Goal: Find specific page/section: Find specific page/section

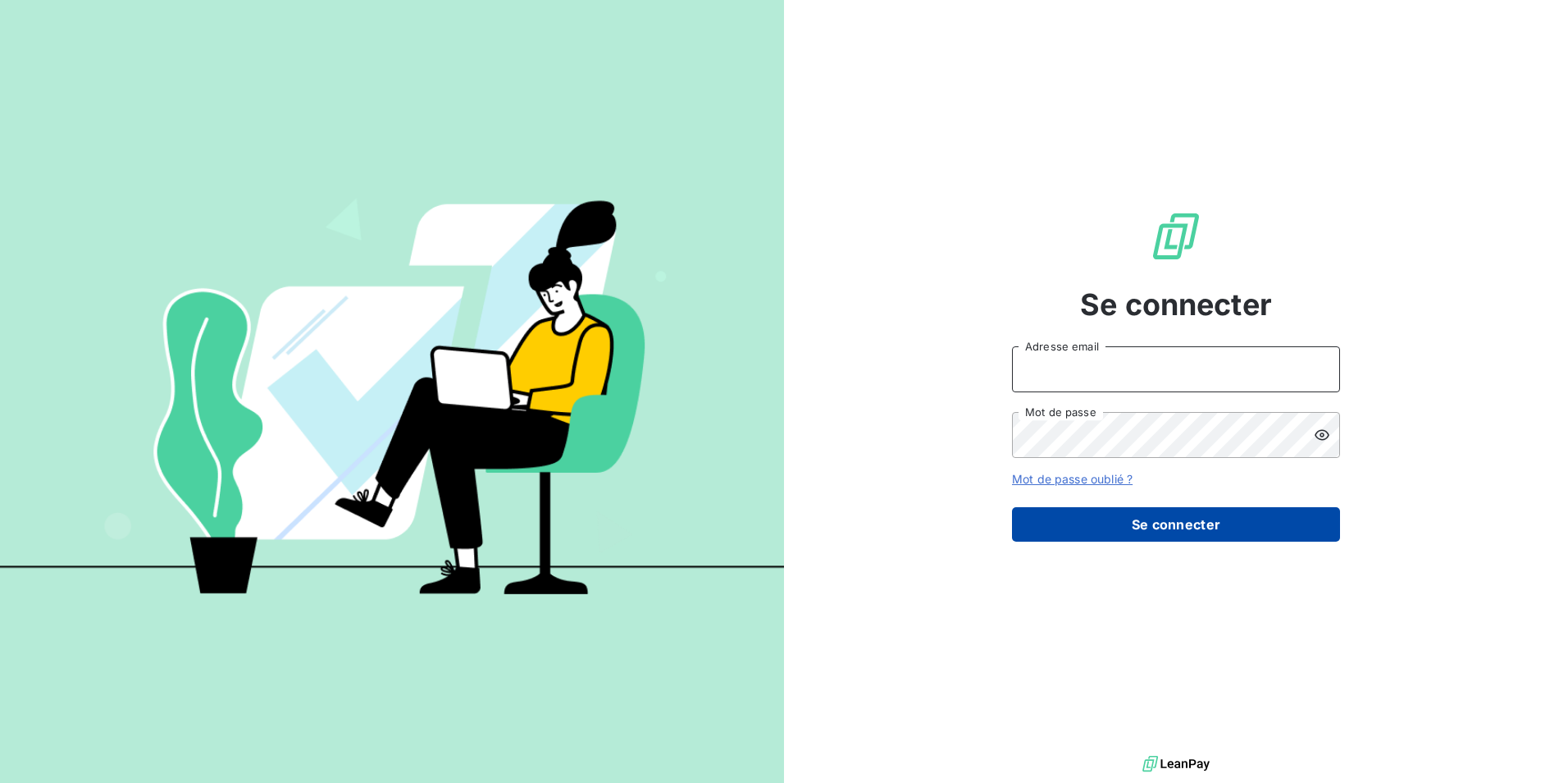
type input "[EMAIL_ADDRESS][DOMAIN_NAME]"
click at [1182, 517] on button "Se connecter" at bounding box center [1177, 524] width 328 height 35
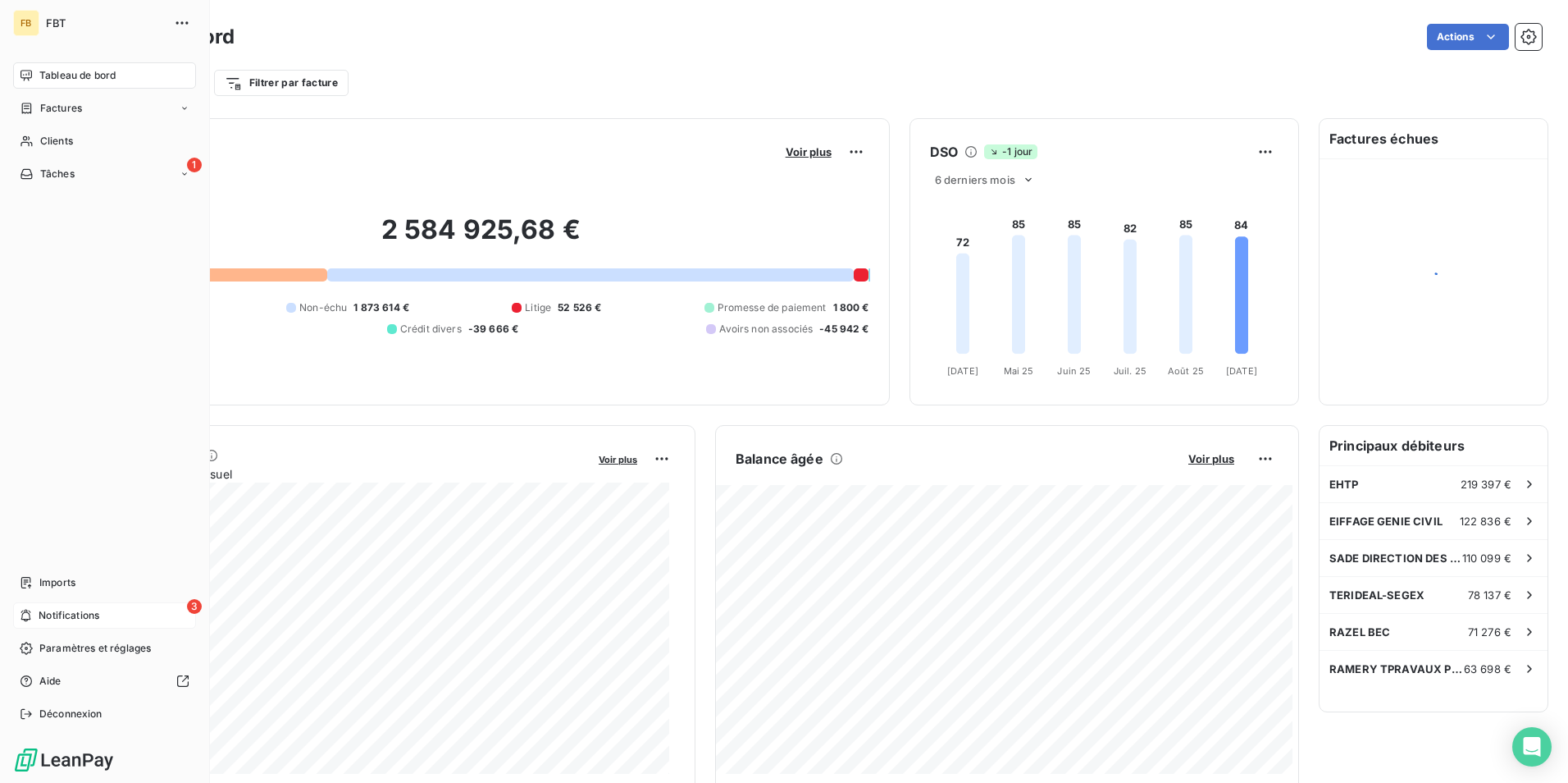
click at [68, 618] on span "Notifications" at bounding box center [69, 615] width 61 height 14
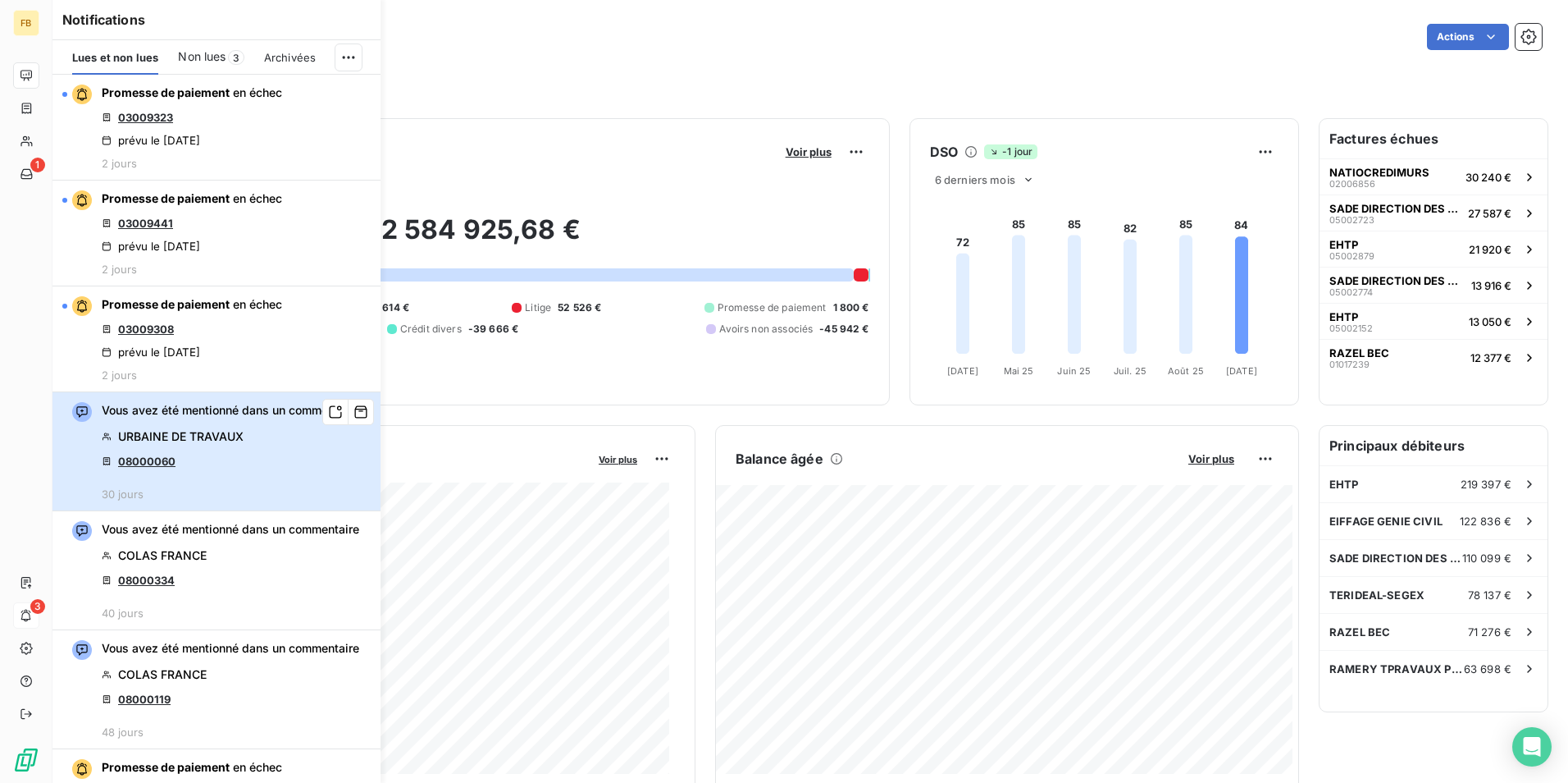
click at [255, 480] on div "Vous avez été mentionné dans un commentaire URBAINE DE TRAVAUX 08000060 30 jours" at bounding box center [230, 452] width 258 height 98
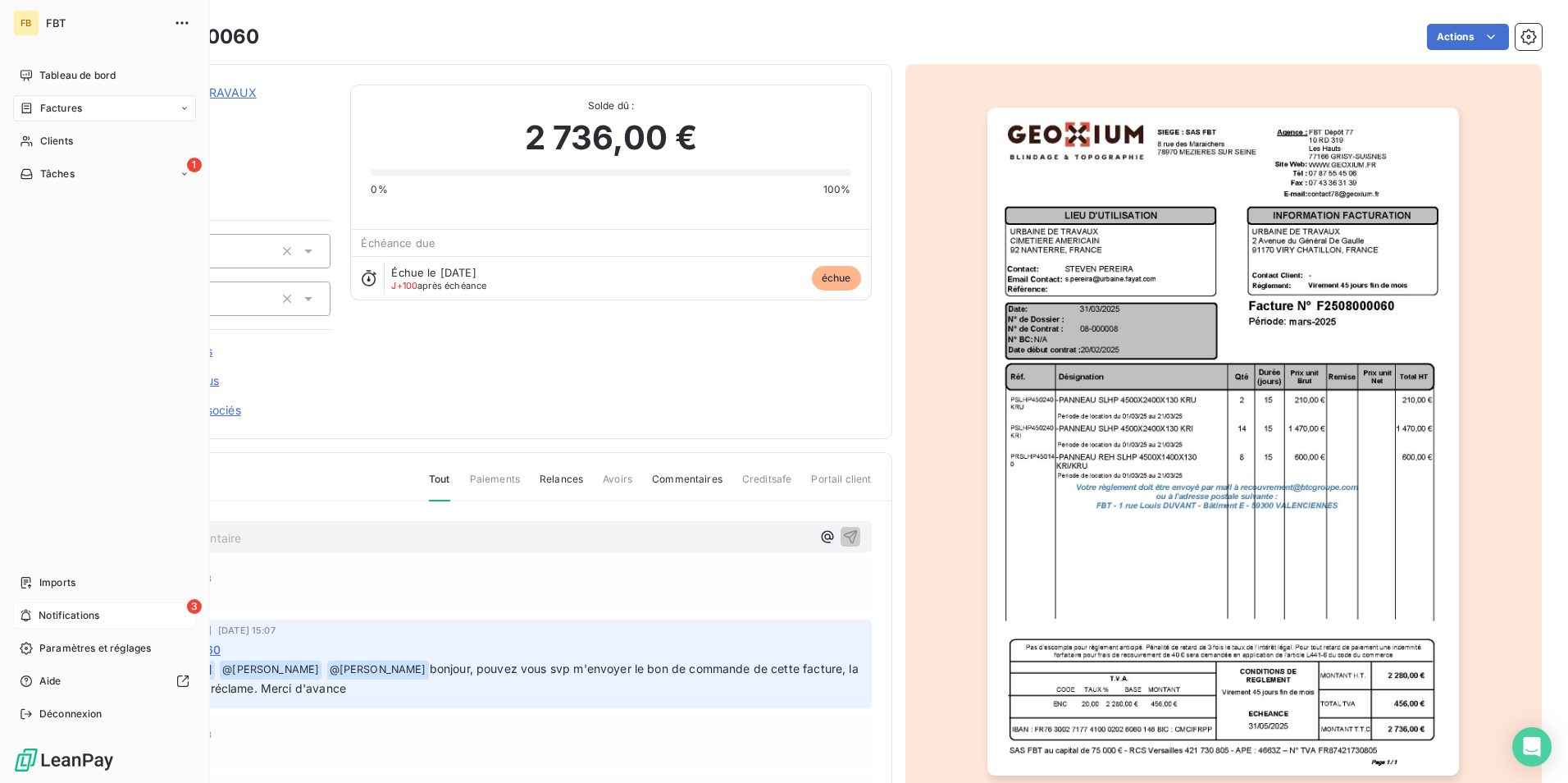
click at [75, 116] on div "Factures" at bounding box center [105, 108] width 183 height 26
click at [76, 145] on span "Factures" at bounding box center [60, 140] width 41 height 14
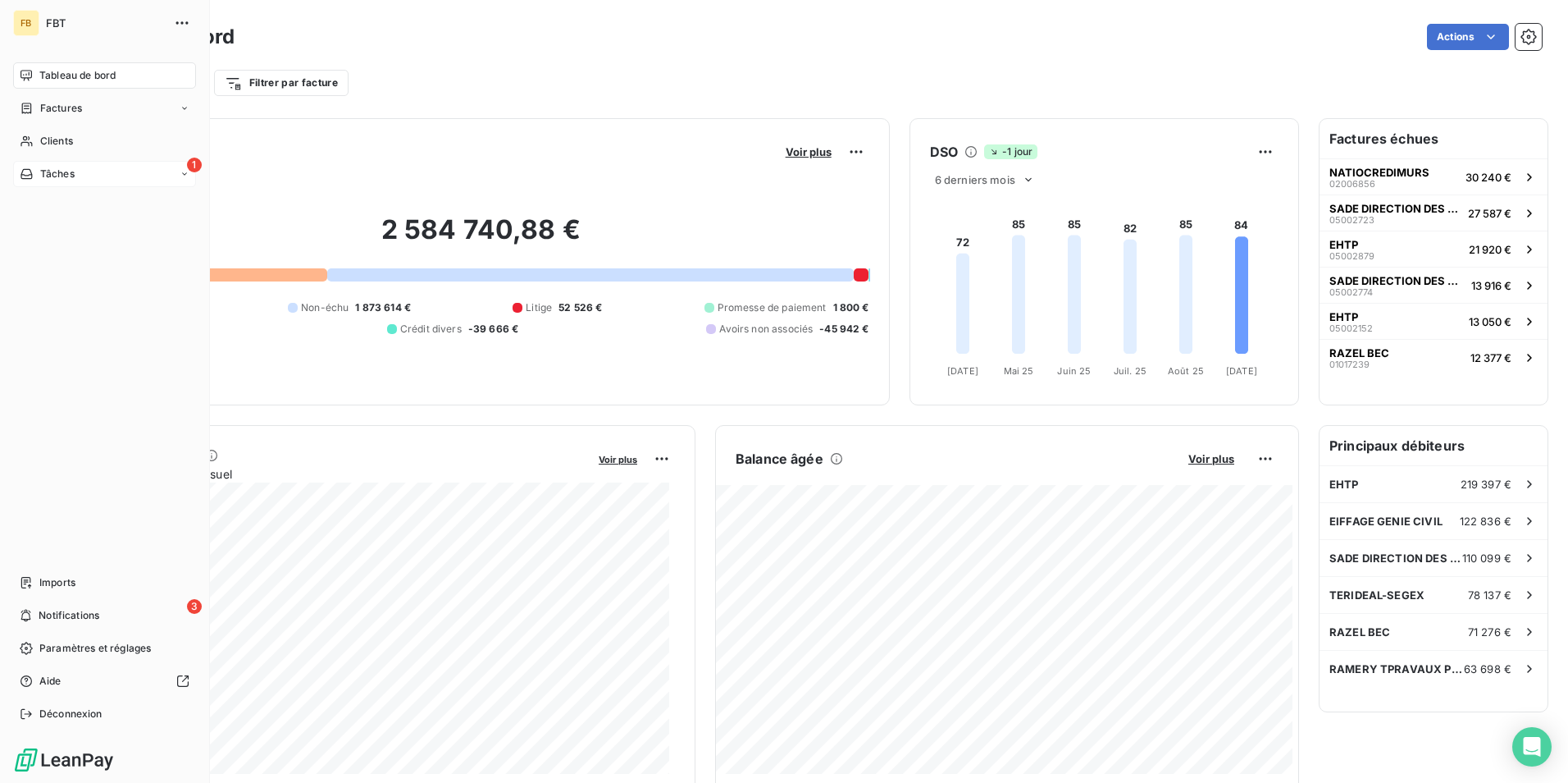
click at [30, 169] on icon at bounding box center [26, 174] width 14 height 14
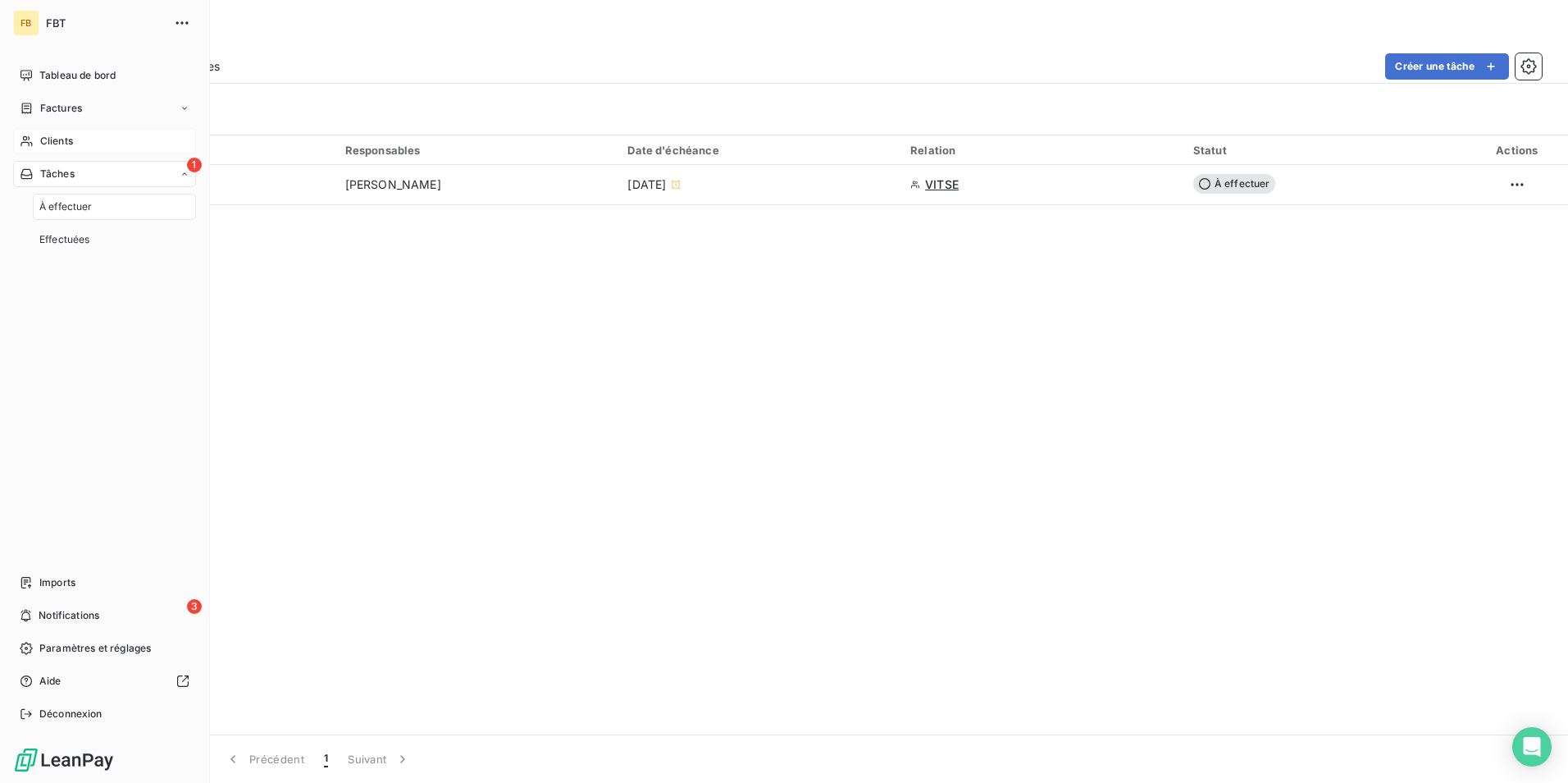
click at [63, 137] on span "Clients" at bounding box center [57, 140] width 33 height 14
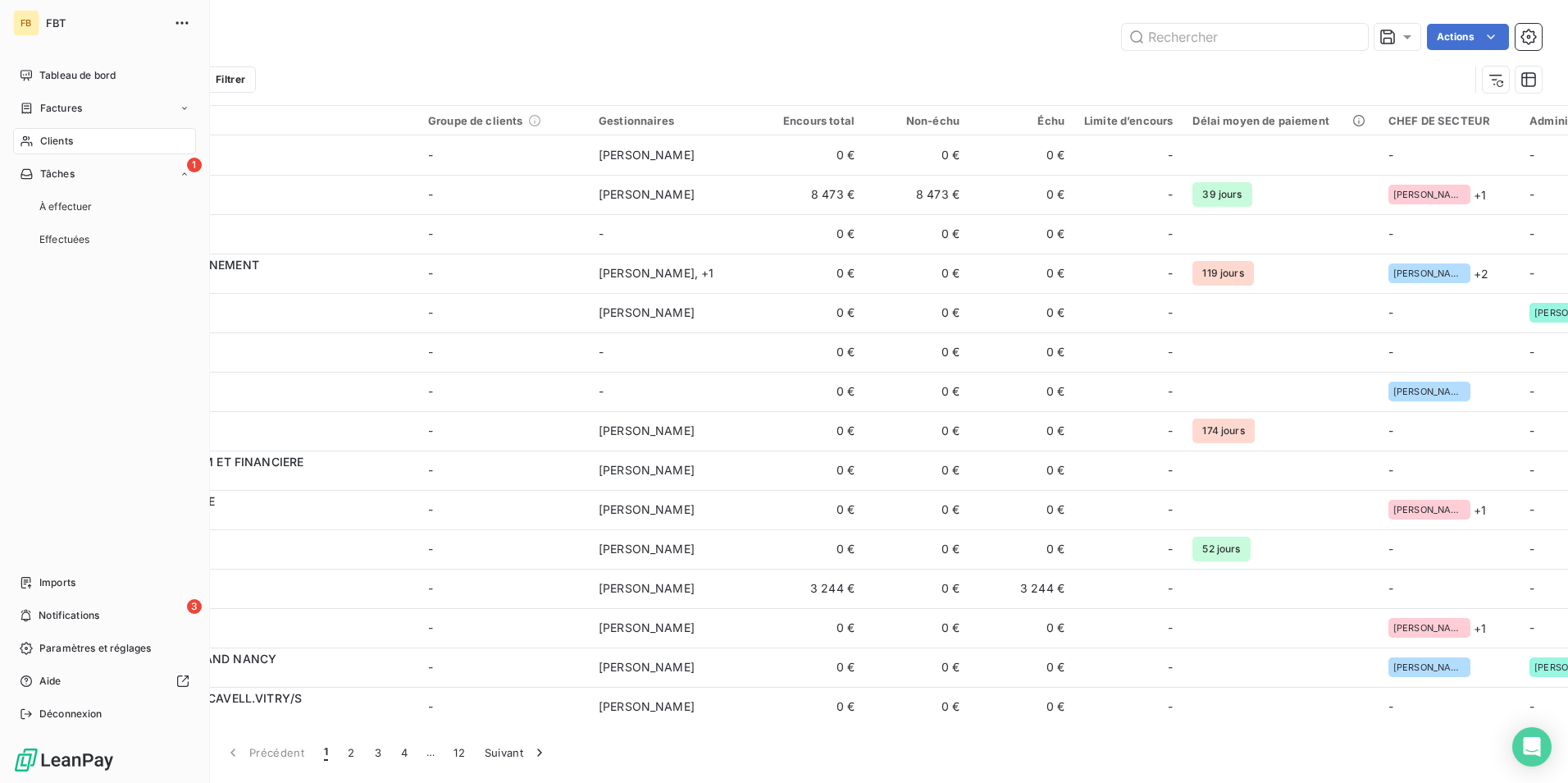
click at [84, 132] on div "Clients" at bounding box center [105, 140] width 183 height 26
click at [81, 105] on span "Factures" at bounding box center [61, 107] width 41 height 14
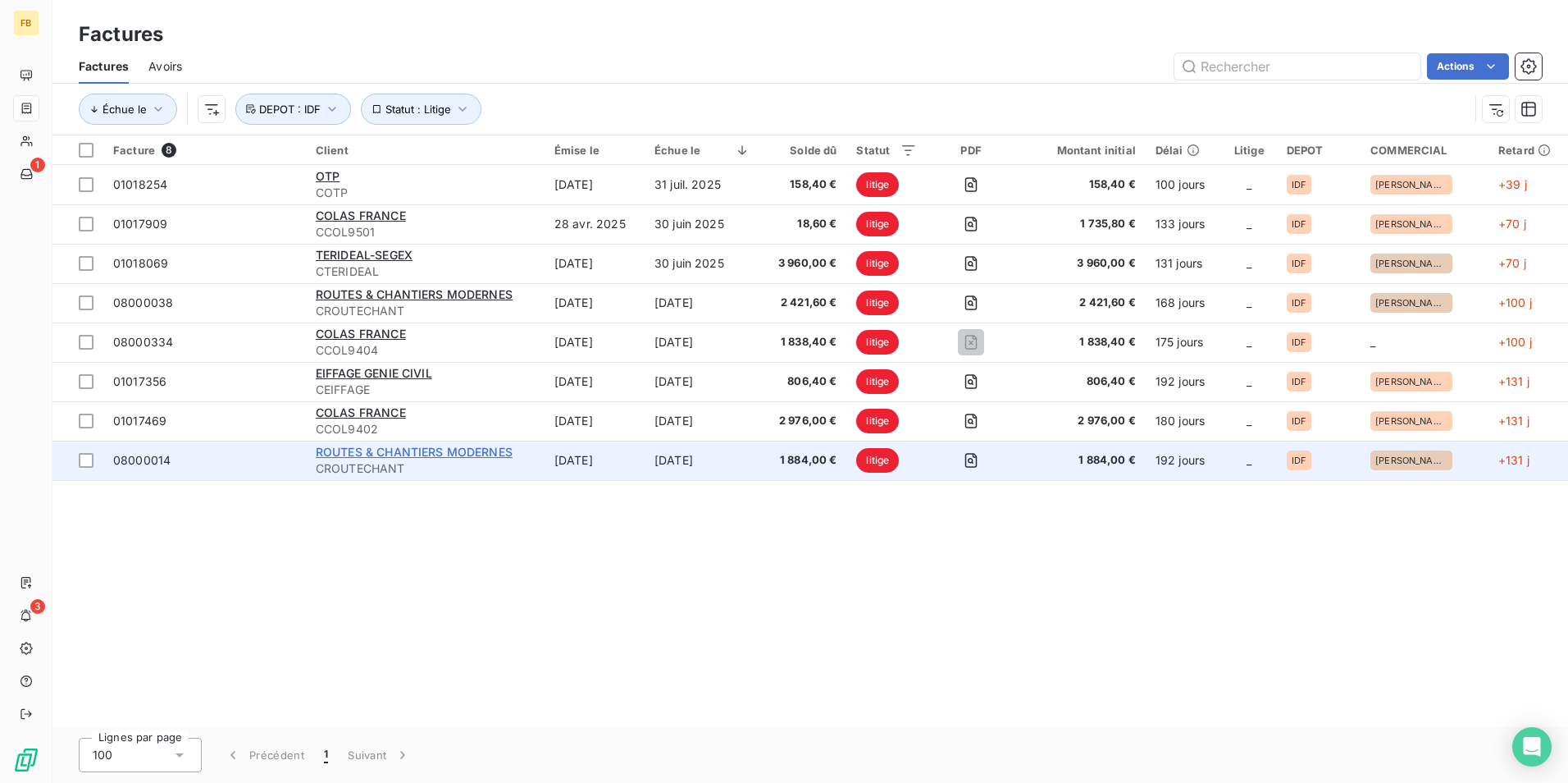
click at [433, 455] on span "ROUTES & CHANTIERS MODERNES" at bounding box center [414, 452] width 197 height 14
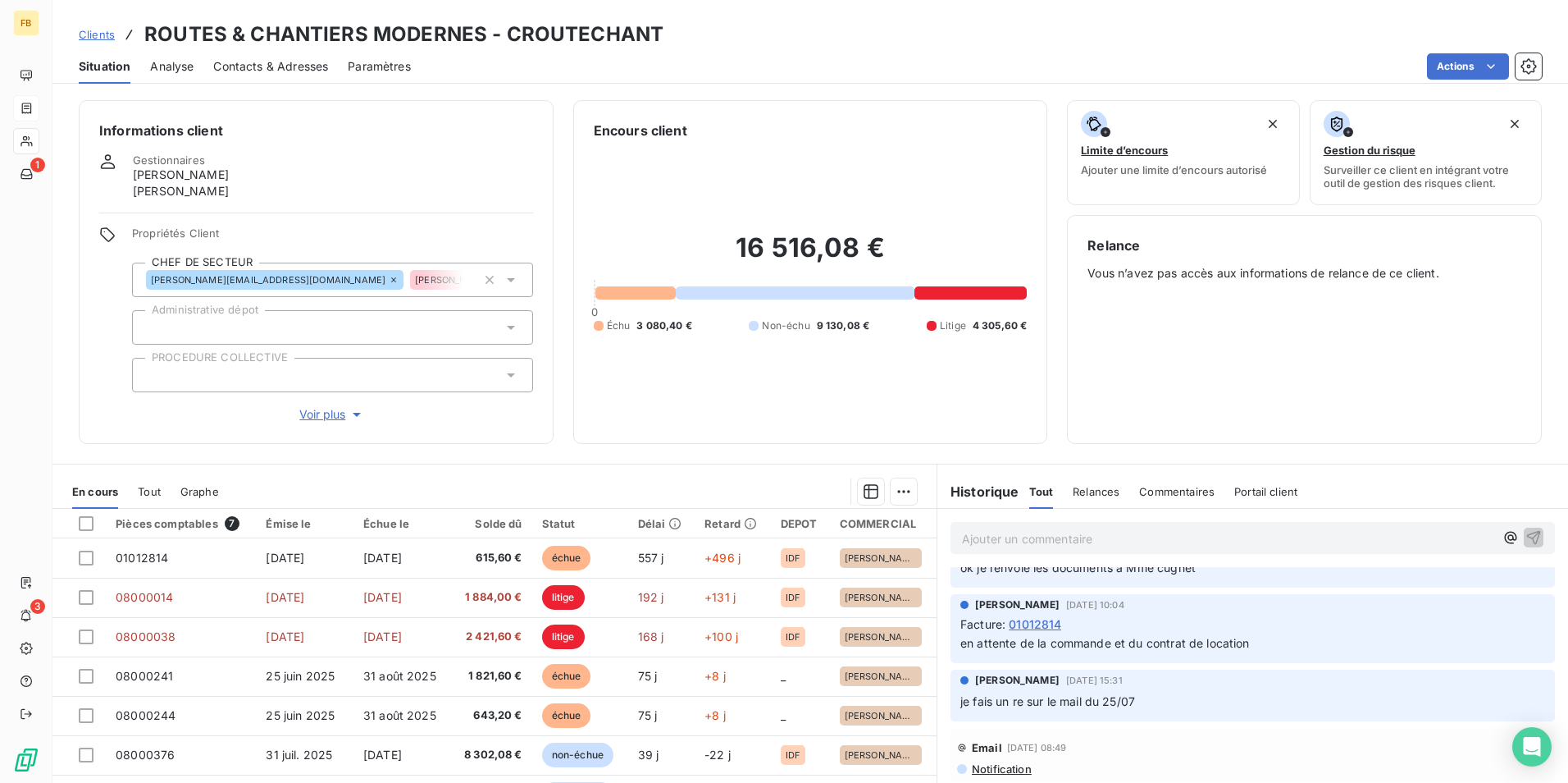
scroll to position [164, 0]
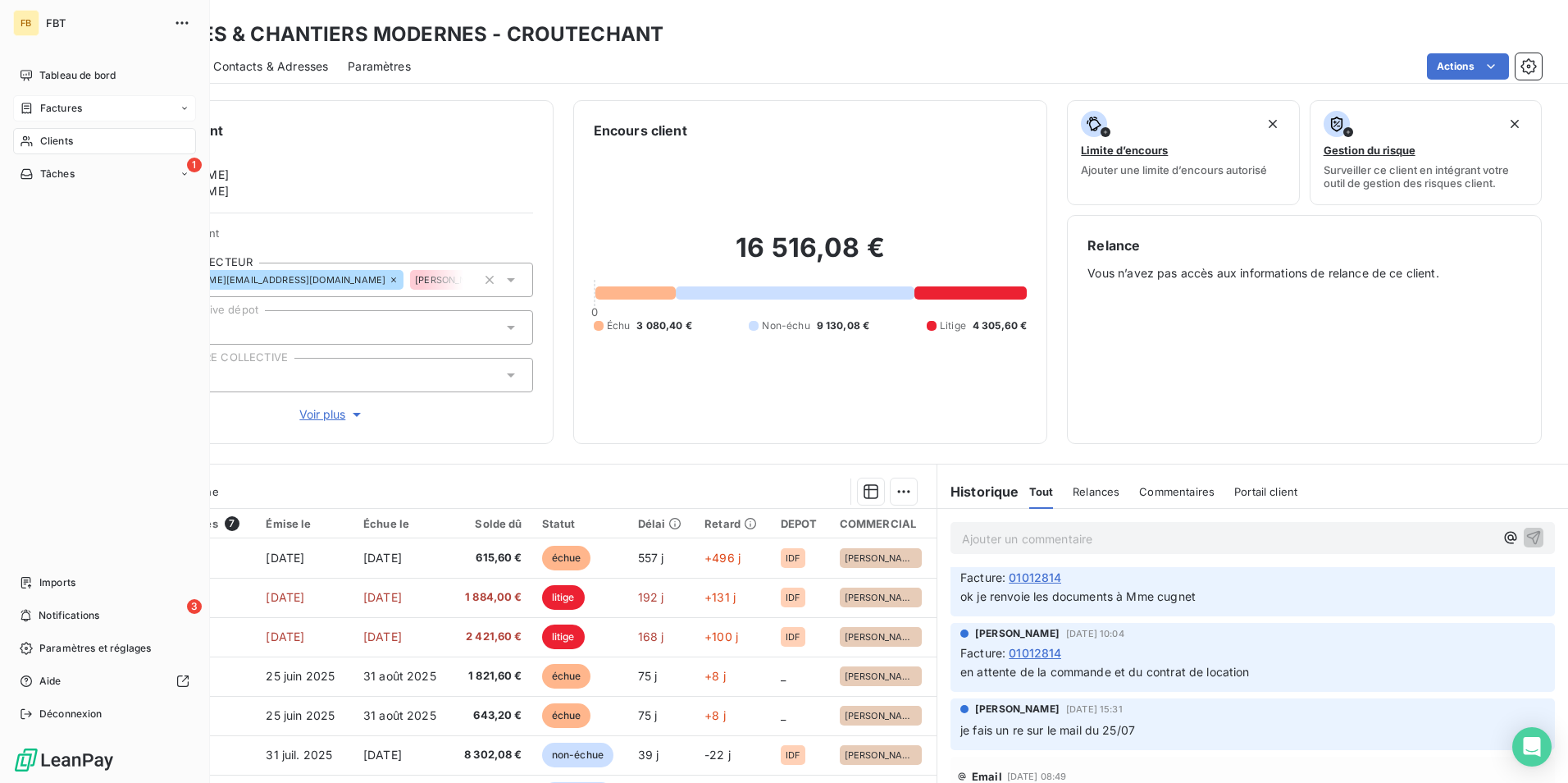
click at [86, 110] on div "Factures" at bounding box center [105, 108] width 183 height 26
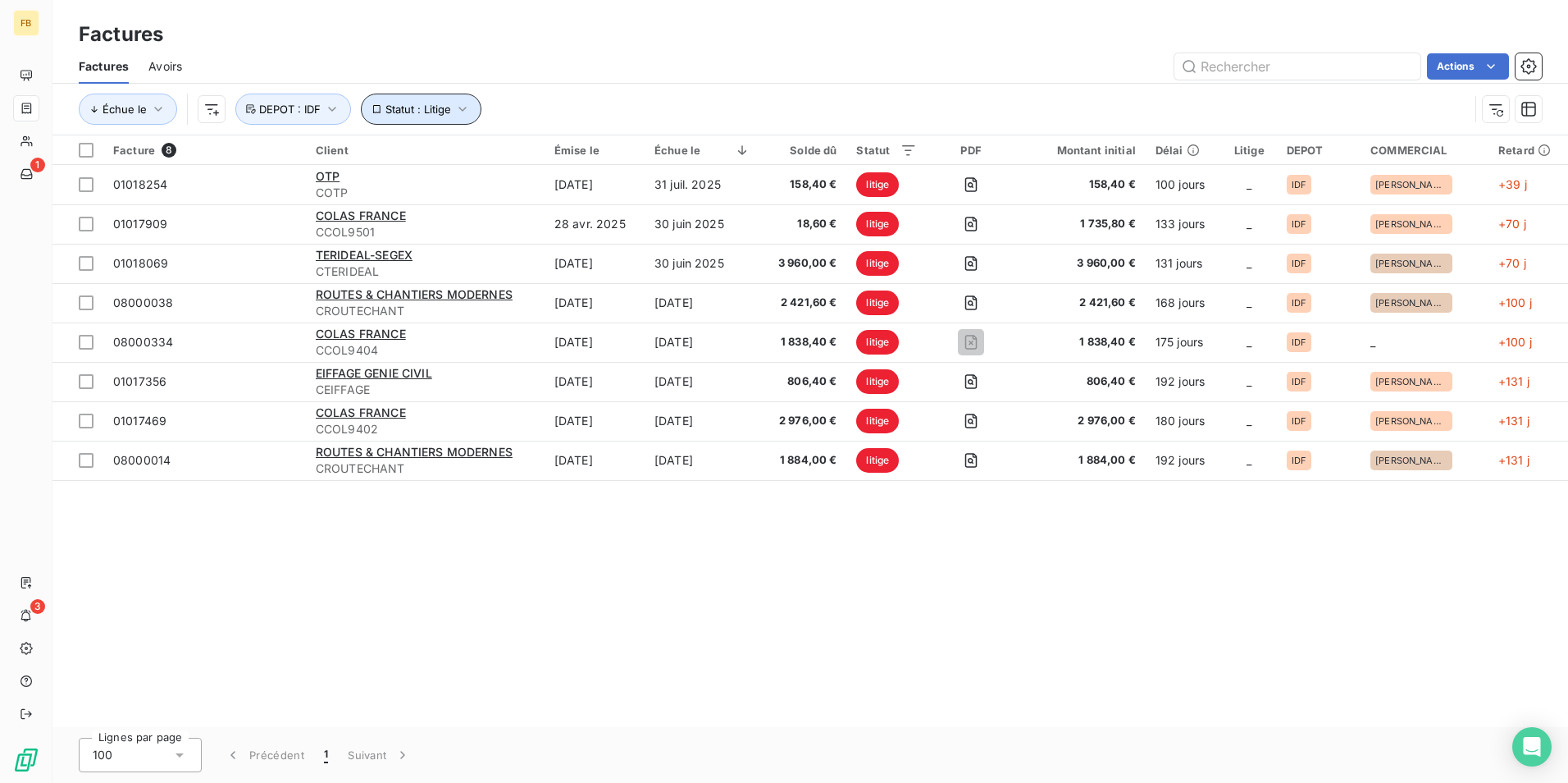
click at [463, 109] on icon "button" at bounding box center [462, 109] width 8 height 5
click at [756, 153] on icon at bounding box center [762, 151] width 16 height 16
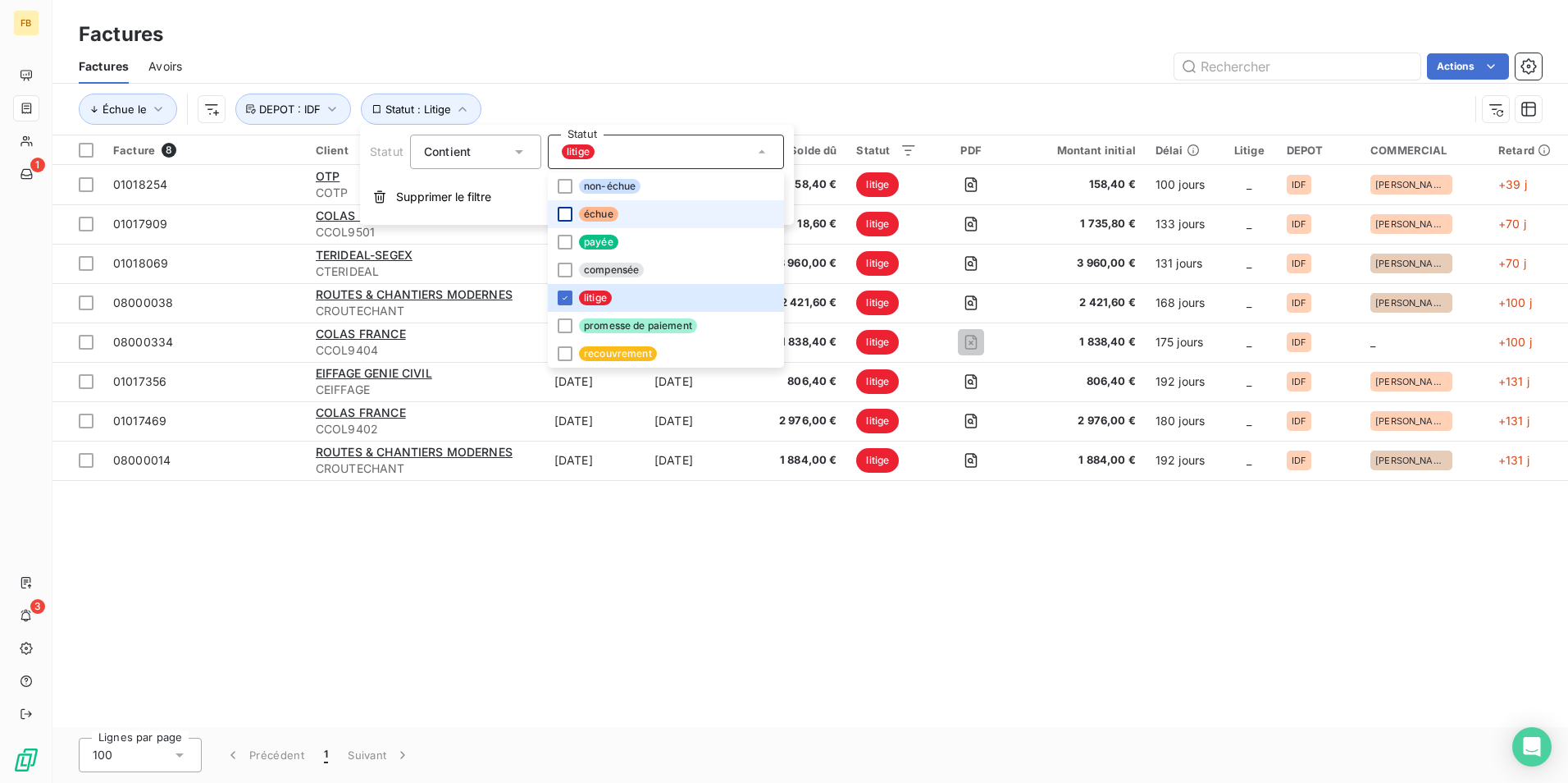
click at [566, 214] on div at bounding box center [565, 214] width 14 height 14
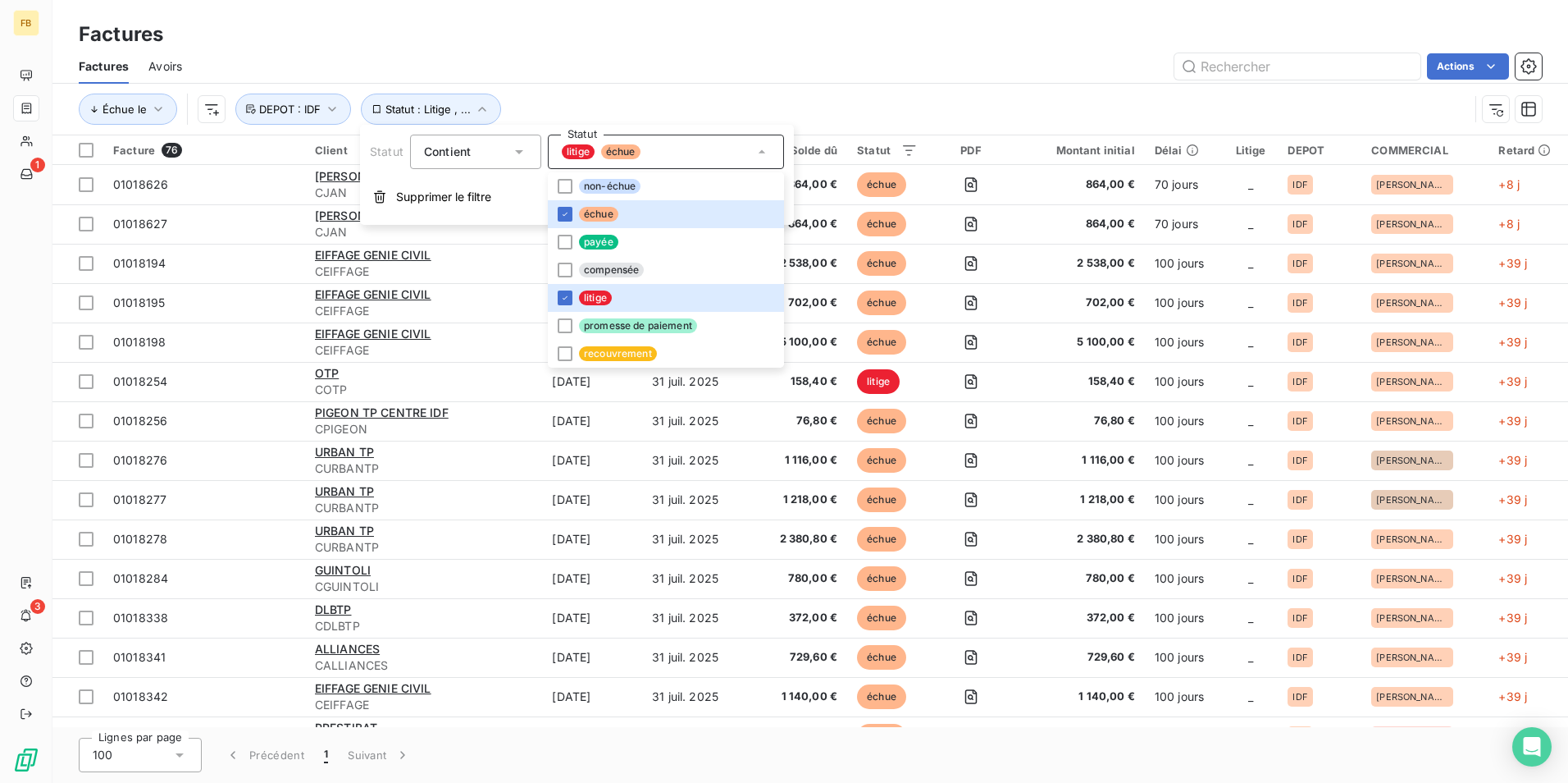
click at [633, 60] on div "Actions" at bounding box center [872, 66] width 1341 height 26
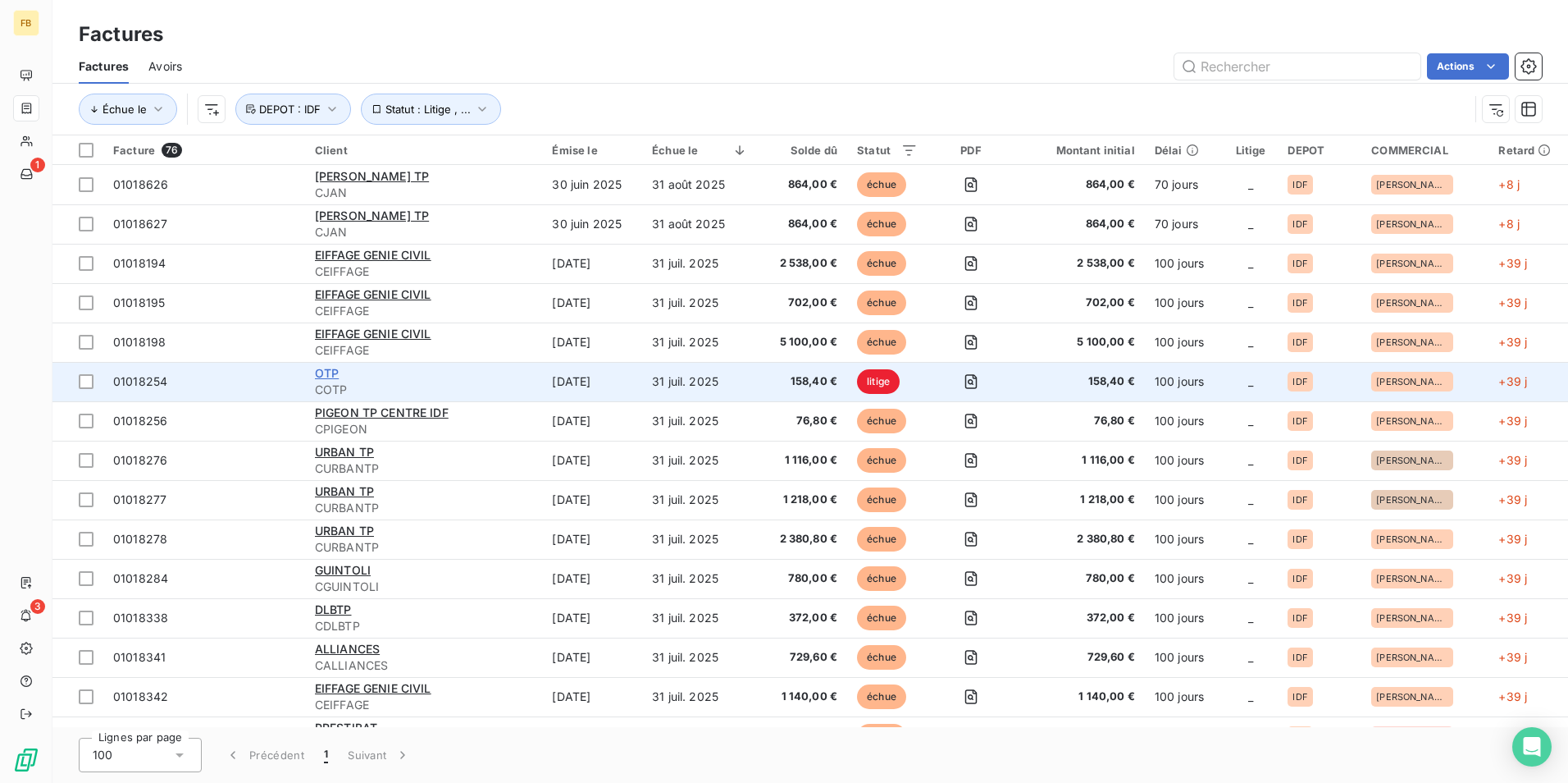
click at [320, 373] on span "OTP" at bounding box center [327, 373] width 24 height 14
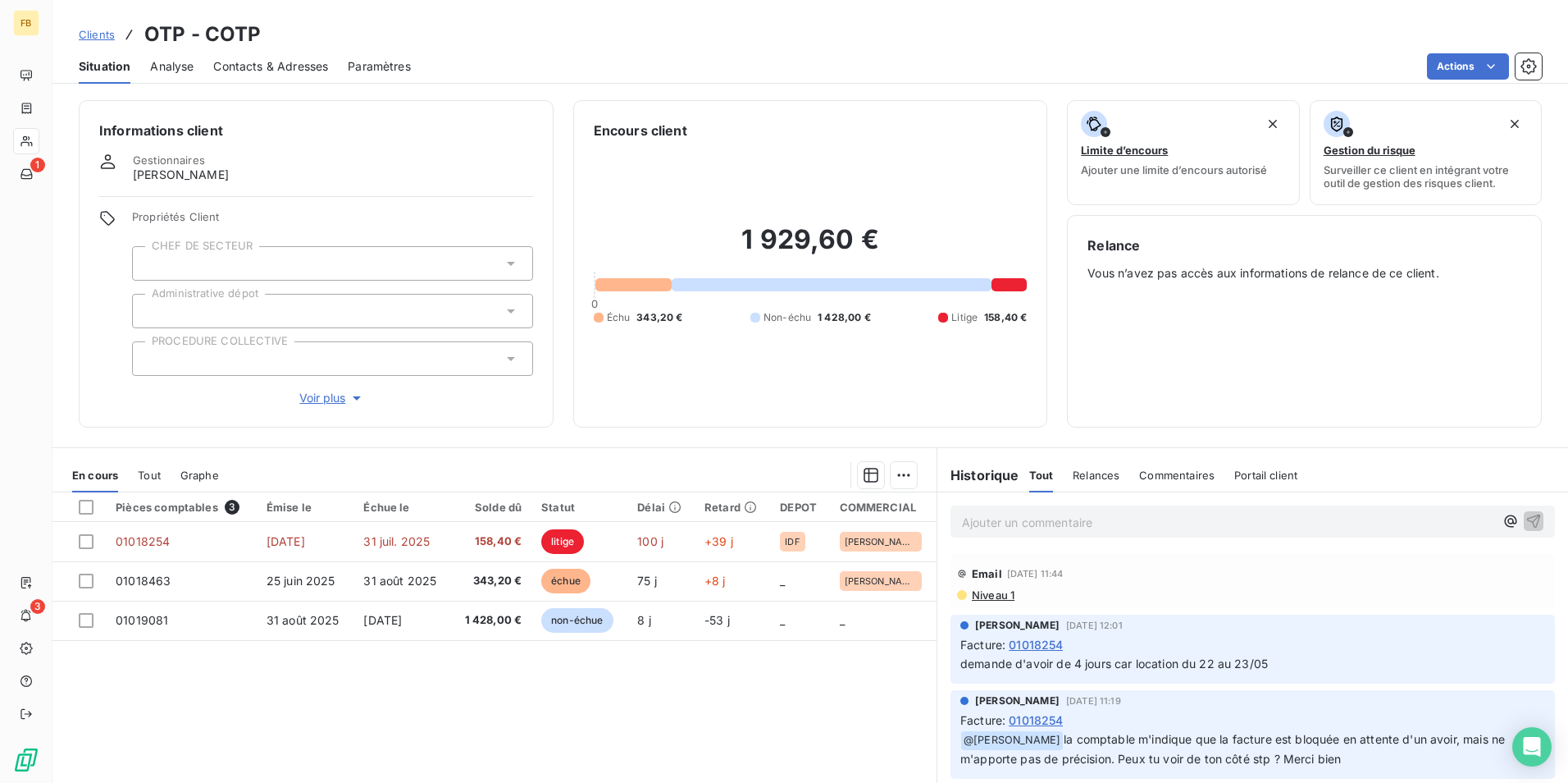
click at [155, 475] on span "Tout" at bounding box center [149, 475] width 23 height 14
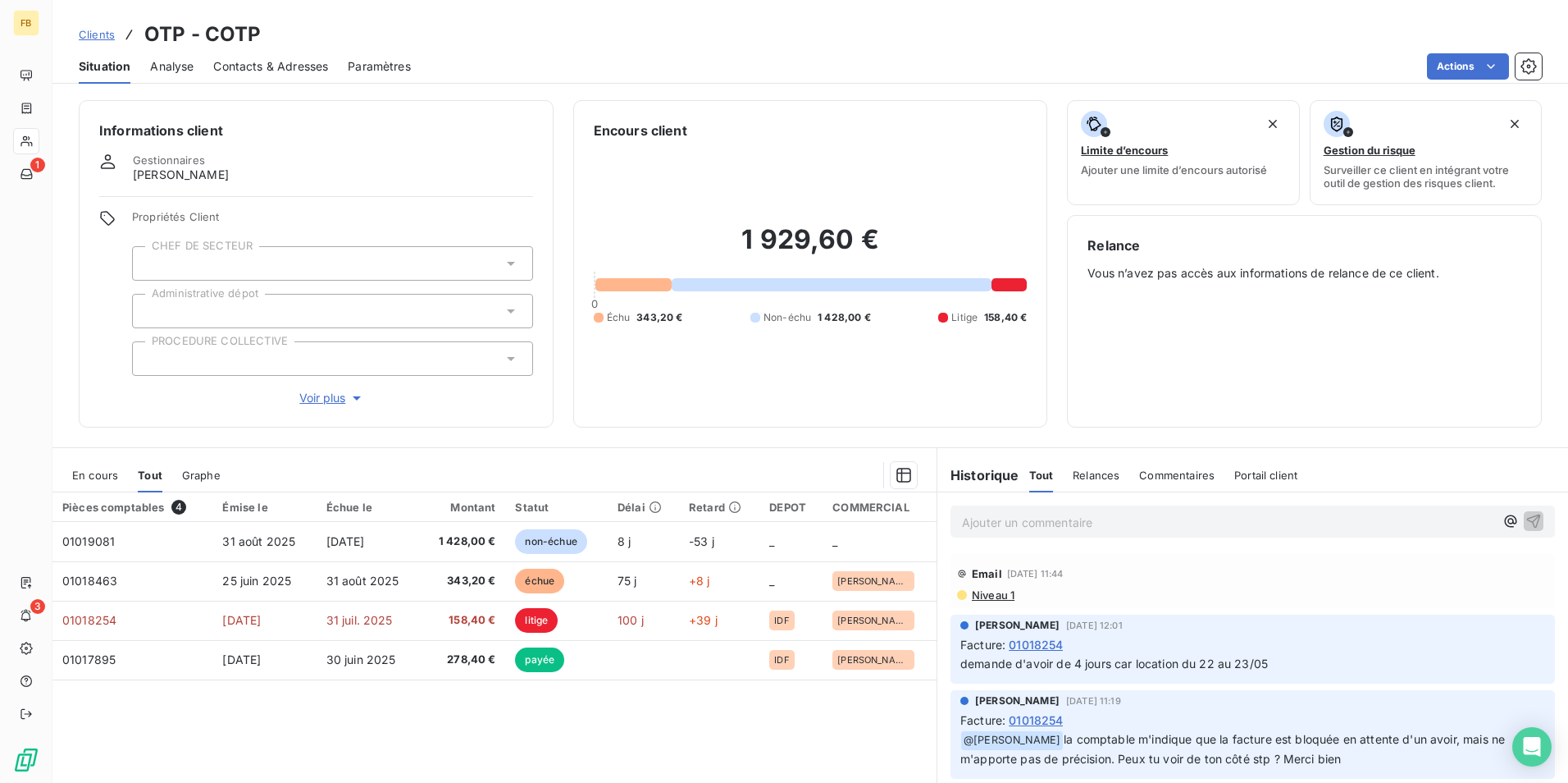
click at [112, 472] on span "En cours" at bounding box center [95, 475] width 46 height 14
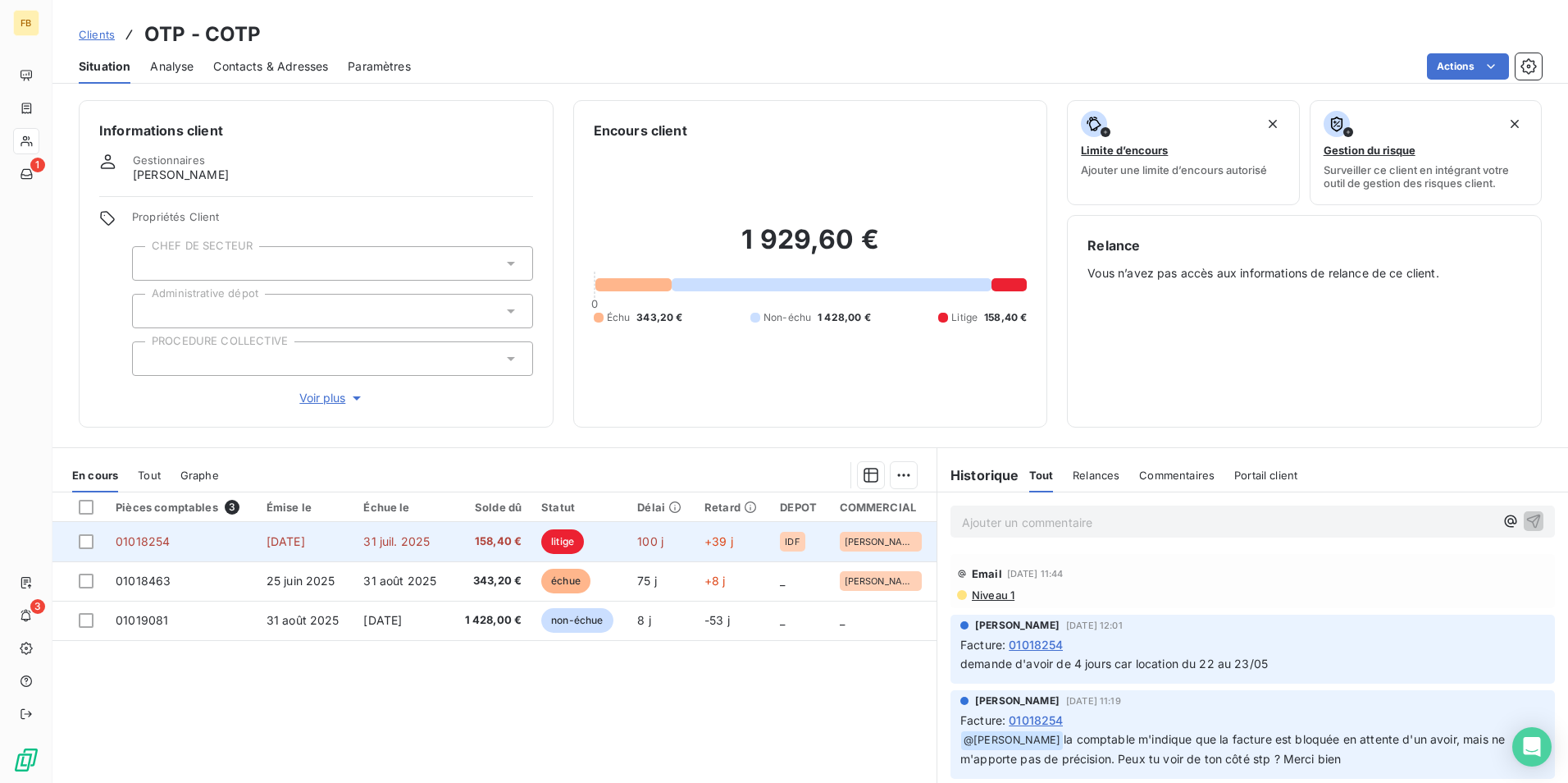
click at [516, 547] on td "158,40 €" at bounding box center [491, 541] width 80 height 40
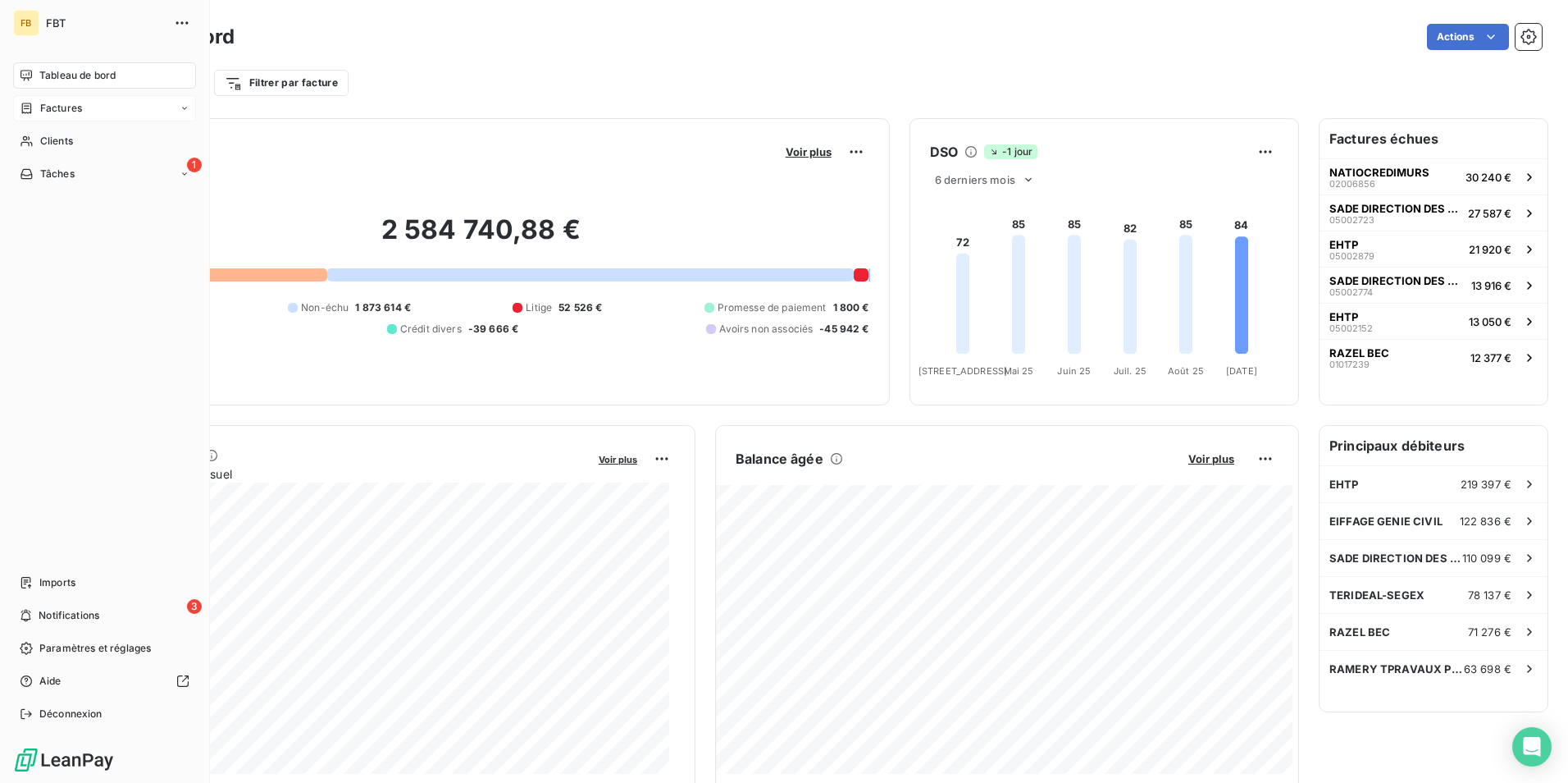
click at [87, 108] on div "Factures" at bounding box center [105, 108] width 183 height 26
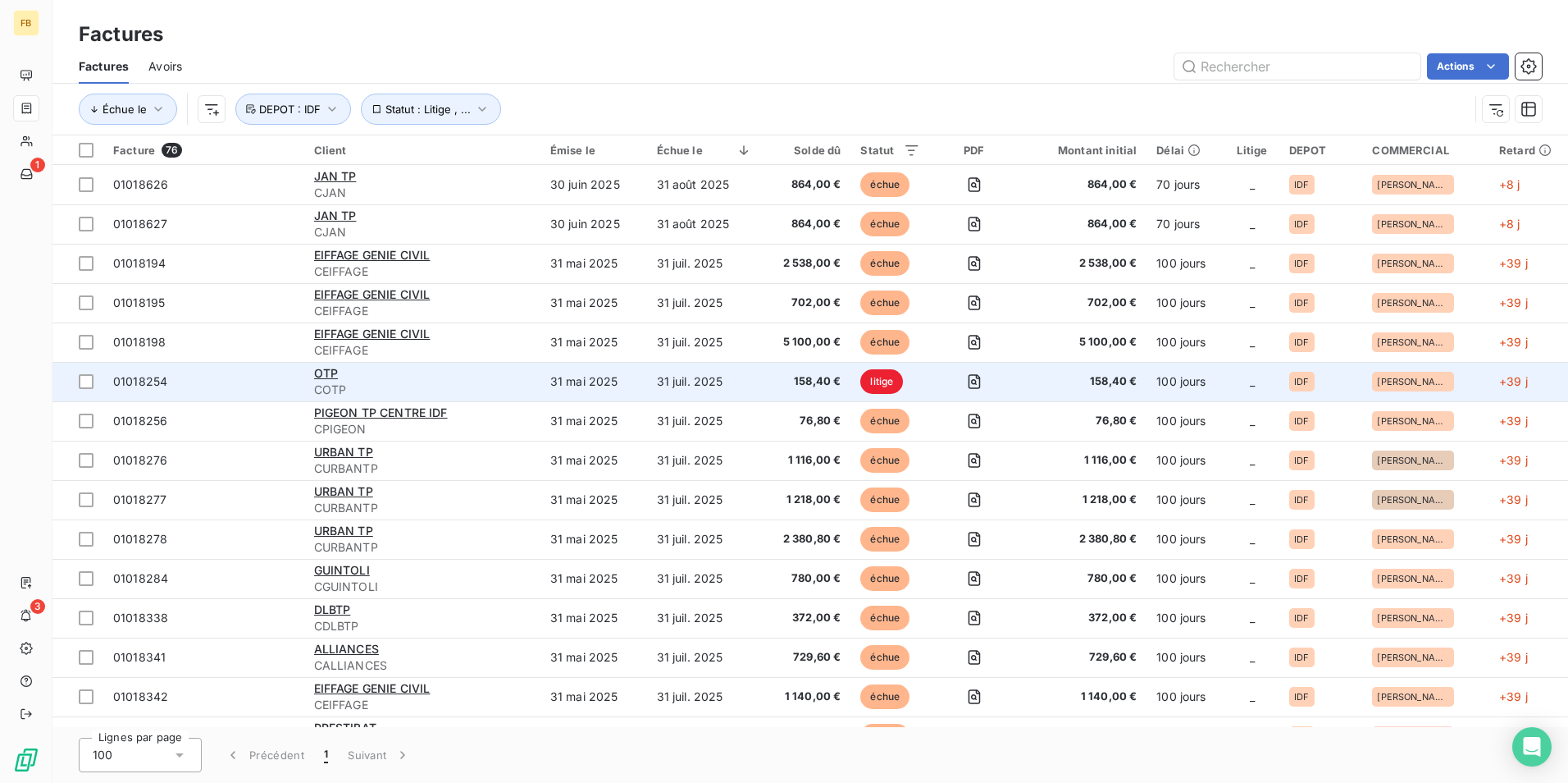
click at [339, 372] on div "OTP" at bounding box center [423, 373] width 216 height 16
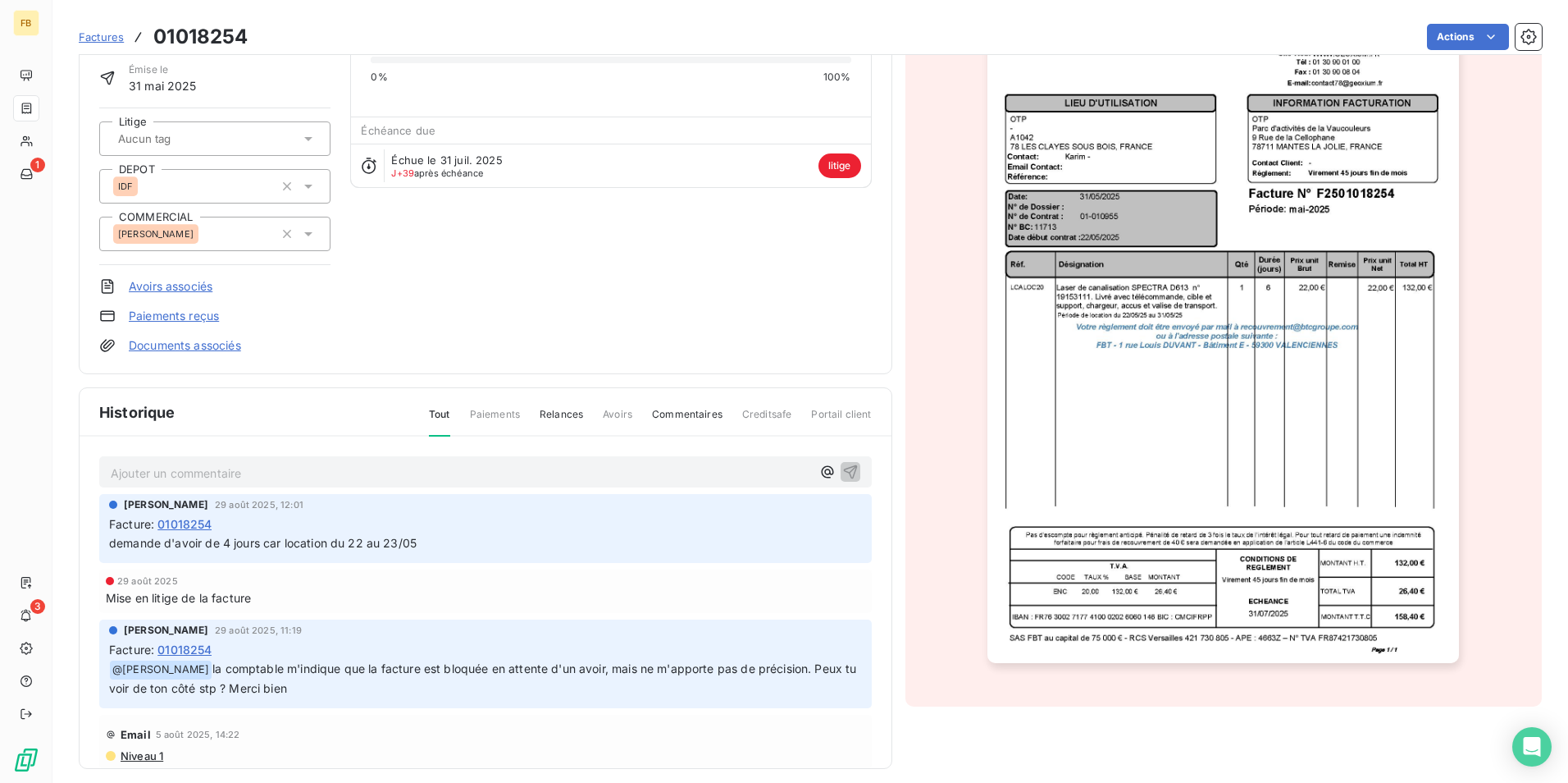
scroll to position [125, 0]
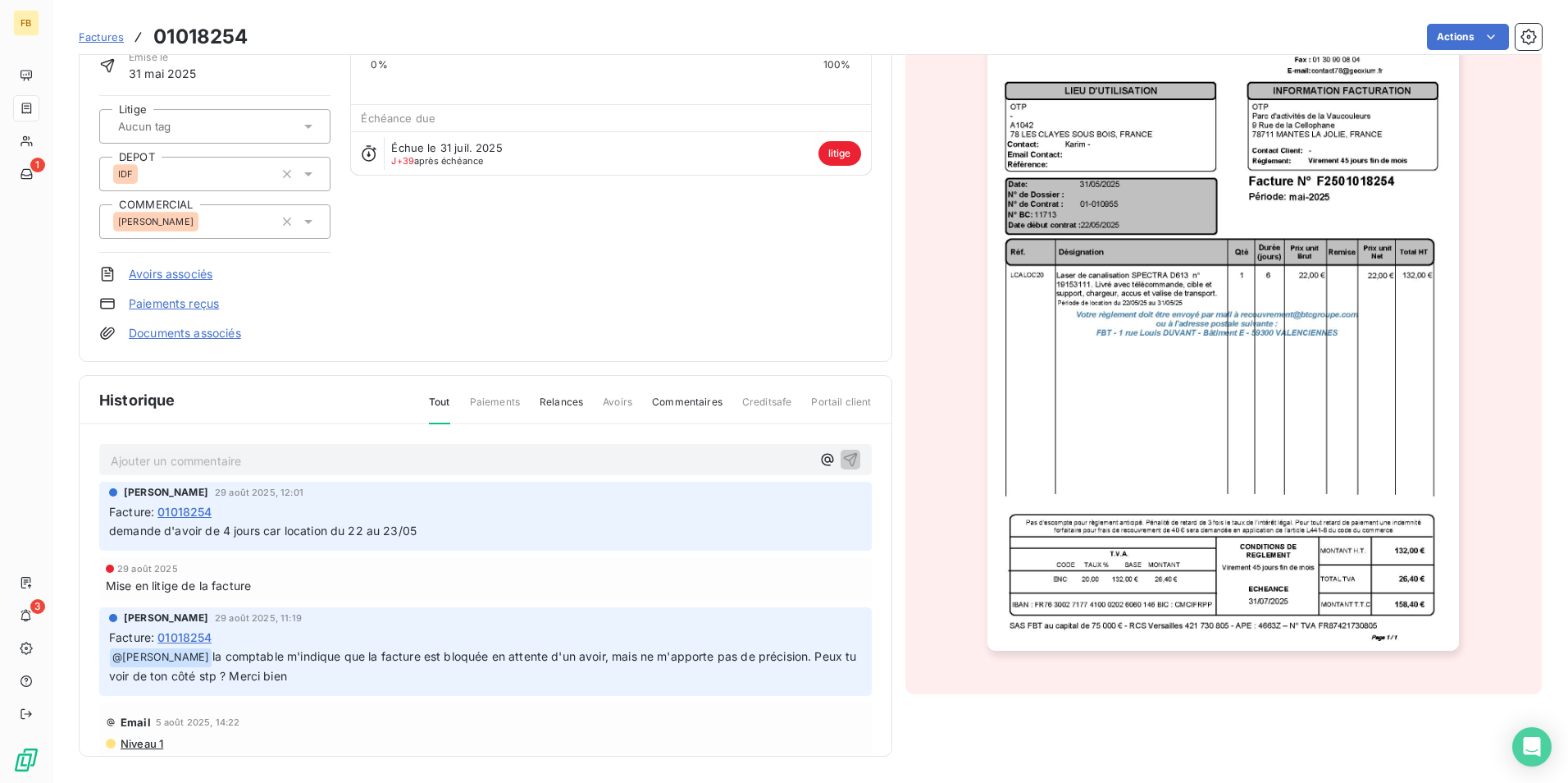
click at [199, 635] on span "01018254" at bounding box center [184, 637] width 54 height 17
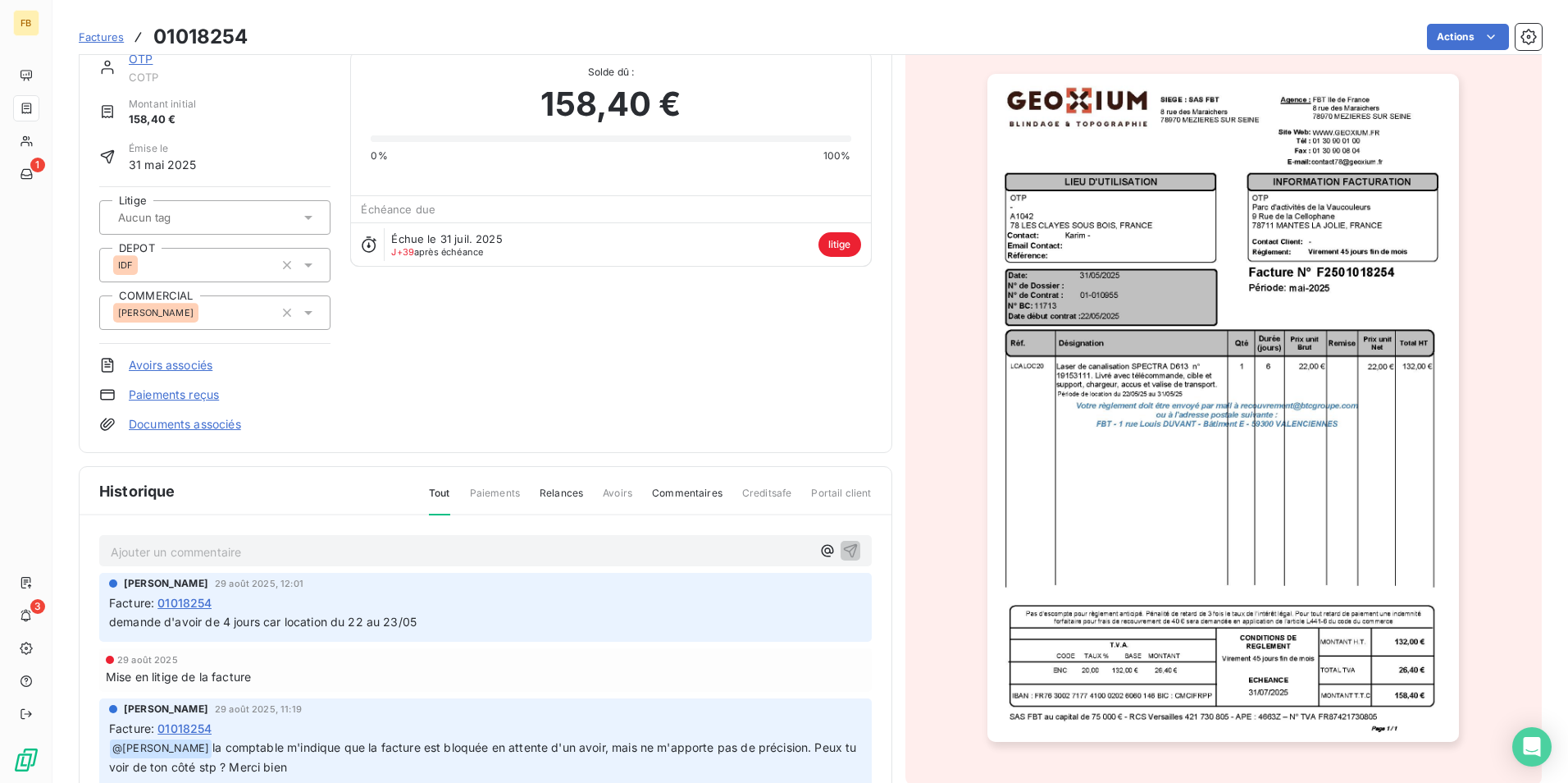
scroll to position [0, 0]
